Goal: Complete application form

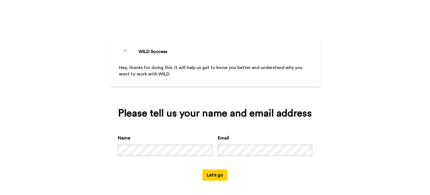
click at [217, 176] on button "Let's go" at bounding box center [214, 174] width 25 height 11
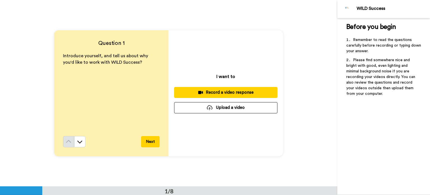
click at [246, 95] on div "Record a video response" at bounding box center [226, 92] width 94 height 6
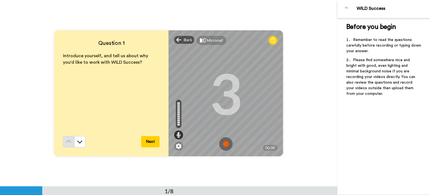
click at [222, 143] on img at bounding box center [225, 143] width 13 height 13
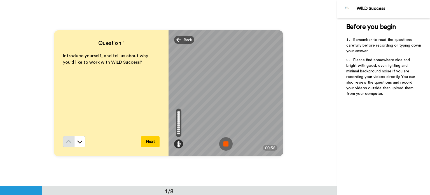
click at [222, 143] on img at bounding box center [225, 143] width 13 height 13
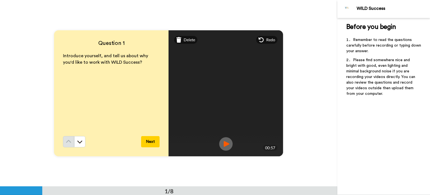
click at [152, 141] on button "Next" at bounding box center [150, 141] width 18 height 11
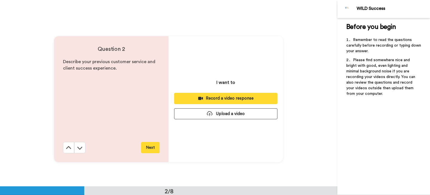
scroll to position [186, 0]
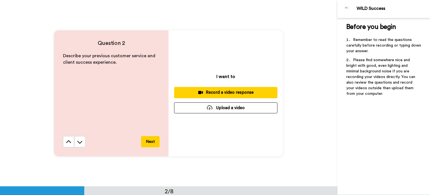
click at [207, 94] on div "Record a video response" at bounding box center [226, 92] width 94 height 6
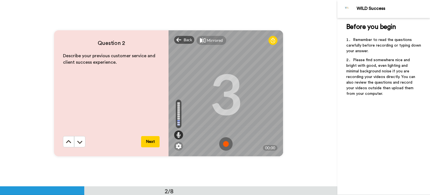
click at [226, 144] on img at bounding box center [225, 143] width 13 height 13
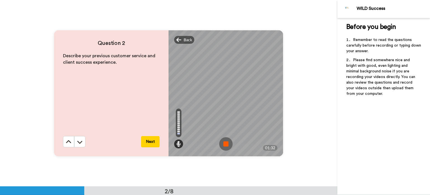
click at [226, 144] on img at bounding box center [225, 143] width 13 height 13
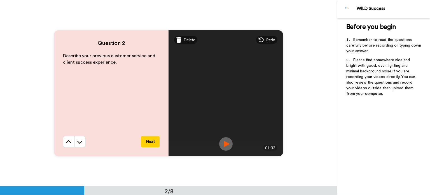
click at [151, 144] on button "Next" at bounding box center [150, 141] width 18 height 11
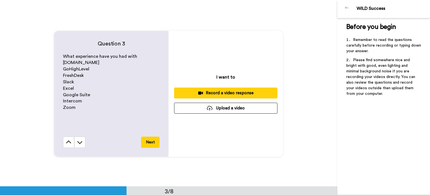
scroll to position [372, 0]
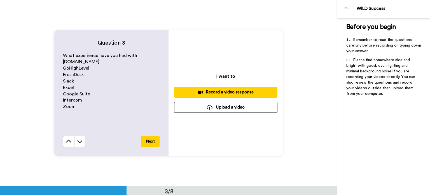
click at [217, 94] on div "Record a video response" at bounding box center [226, 92] width 94 height 6
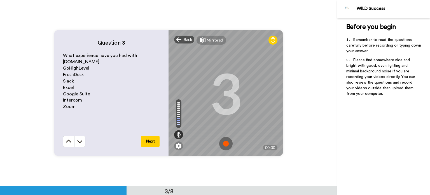
click at [224, 142] on img at bounding box center [225, 143] width 13 height 13
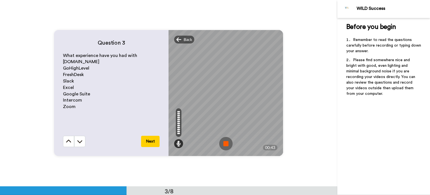
click at [224, 142] on img at bounding box center [225, 143] width 13 height 13
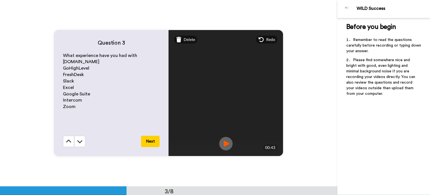
click at [155, 141] on button "Next" at bounding box center [150, 141] width 18 height 11
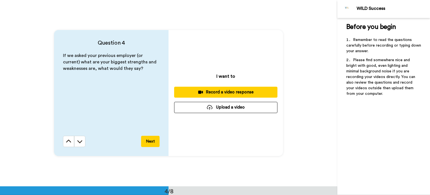
scroll to position [558, 0]
click at [204, 89] on div "Record a video response" at bounding box center [226, 92] width 94 height 6
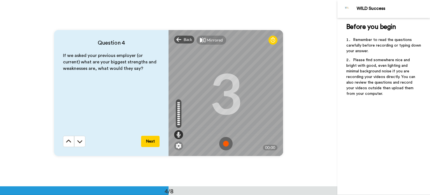
click at [224, 145] on img at bounding box center [225, 143] width 13 height 13
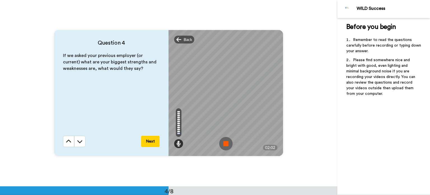
click at [224, 145] on img at bounding box center [225, 143] width 13 height 13
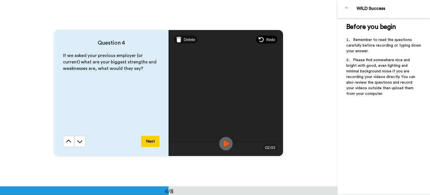
click at [267, 41] on span "Redo" at bounding box center [270, 40] width 9 height 6
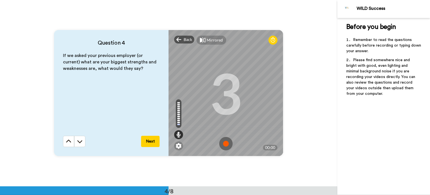
click at [227, 144] on img at bounding box center [225, 143] width 13 height 13
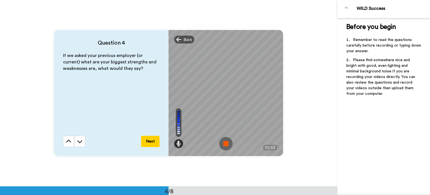
click at [227, 144] on img at bounding box center [225, 143] width 13 height 13
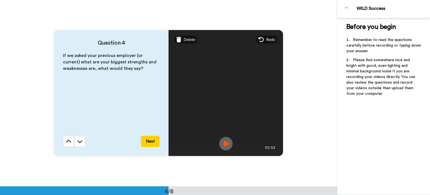
click at [149, 142] on button "Next" at bounding box center [150, 141] width 18 height 11
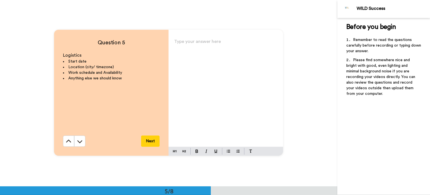
scroll to position [745, 0]
click at [149, 142] on button "Next" at bounding box center [150, 140] width 18 height 11
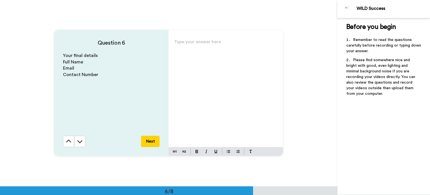
scroll to position [931, 0]
click at [67, 143] on icon at bounding box center [69, 141] width 6 height 6
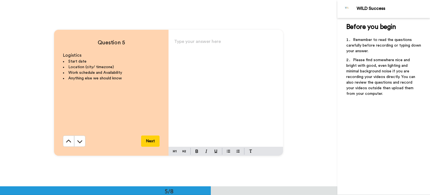
scroll to position [745, 0]
click at [193, 40] on p "Type your answer here ﻿" at bounding box center [225, 44] width 103 height 8
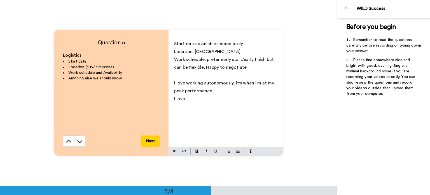
click at [171, 84] on div "Start date: available immediately Location: [GEOGRAPHIC_DATA] Work schedule: pr…" at bounding box center [226, 92] width 115 height 109
click at [186, 108] on span "-I love" at bounding box center [180, 106] width 13 height 4
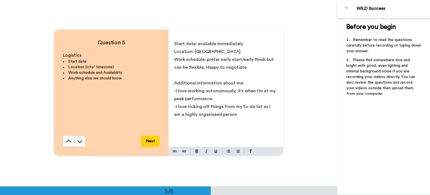
click at [202, 116] on span "-I love ticking off things from my to-do list as I am a highly organisaed person" at bounding box center [222, 110] width 97 height 12
click at [239, 113] on p "-I love ticking off things from my to-do list as I am a highly organized person" at bounding box center [225, 110] width 103 height 16
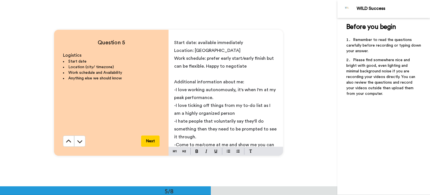
scroll to position [9, 0]
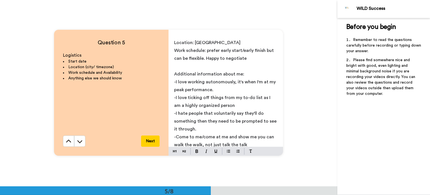
click at [178, 135] on span "-Come to me/come at me and show me you can walk the walk, not just talk the talk" at bounding box center [224, 140] width 101 height 12
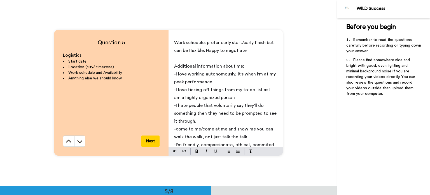
scroll to position [21, 0]
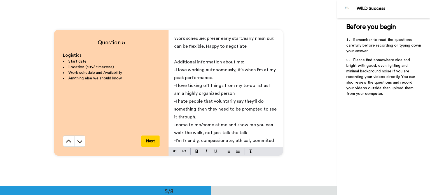
click at [264, 140] on span "-I'm friendly, compassionate, ethical, commited" at bounding box center [224, 140] width 100 height 4
click at [230, 141] on span "-I'm friendly, compassionate, ethical, committed" at bounding box center [225, 140] width 102 height 4
click at [234, 141] on span "-I'm friendly, hard working, ethical, committed" at bounding box center [223, 140] width 98 height 4
click at [270, 141] on p "-I'm friendly, hard working, ethical, committed" at bounding box center [225, 140] width 103 height 8
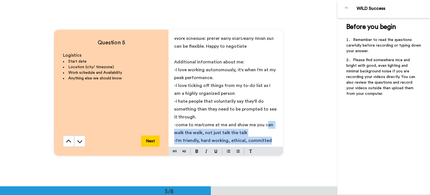
drag, startPoint x: 270, startPoint y: 141, endPoint x: 262, endPoint y: 121, distance: 21.1
click at [262, 121] on div "Start date: available immediately Location: [GEOGRAPHIC_DATA] Work schedule: pr…" at bounding box center [226, 92] width 115 height 109
click at [262, 121] on p "-come to me/come at me and show me you can walk the walk, not just talk the talk" at bounding box center [225, 129] width 103 height 16
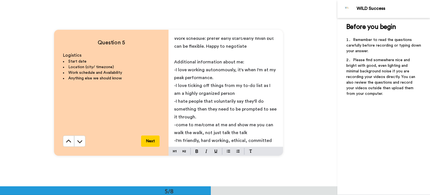
scroll to position [29, 0]
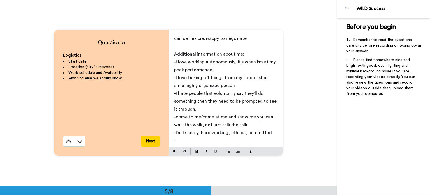
click at [253, 143] on p "-" at bounding box center [225, 140] width 103 height 8
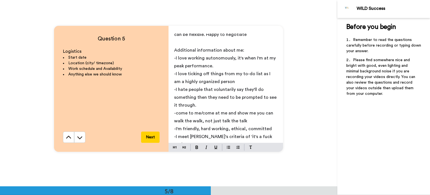
click at [153, 137] on button "Next" at bounding box center [150, 136] width 18 height 11
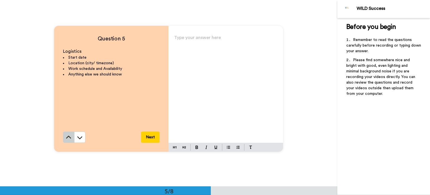
click at [69, 138] on icon at bounding box center [68, 137] width 5 height 3
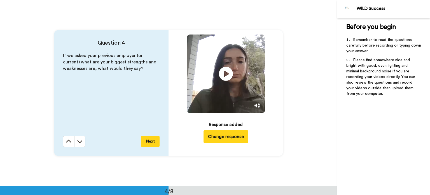
scroll to position [558, 0]
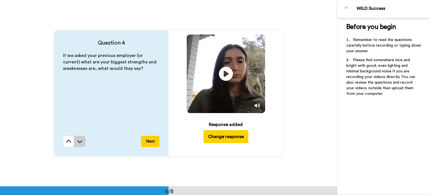
click at [79, 145] on button at bounding box center [79, 141] width 11 height 11
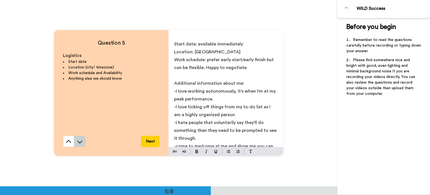
scroll to position [745, 0]
click at [80, 140] on icon at bounding box center [80, 141] width 6 height 6
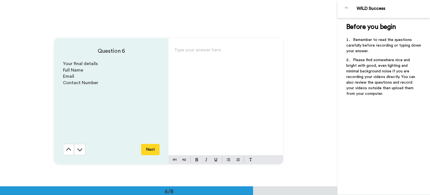
scroll to position [931, 0]
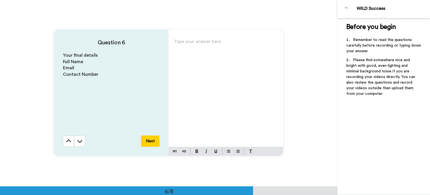
click at [201, 45] on p "Type your answer here ﻿" at bounding box center [225, 44] width 103 height 8
click at [146, 140] on button "Next" at bounding box center [150, 140] width 18 height 11
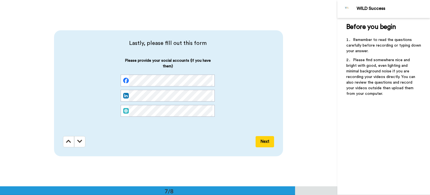
scroll to position [1117, 0]
click at [264, 141] on button "Next" at bounding box center [265, 140] width 18 height 11
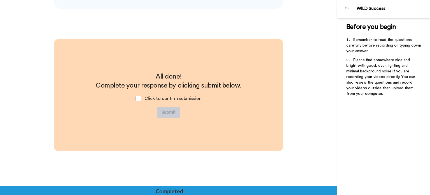
scroll to position [1266, 0]
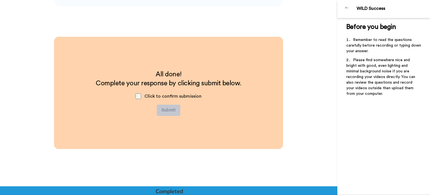
click at [139, 95] on span at bounding box center [139, 96] width 6 height 6
click at [162, 106] on button "Submit" at bounding box center [169, 109] width 24 height 11
